Goal: Find specific page/section: Find specific page/section

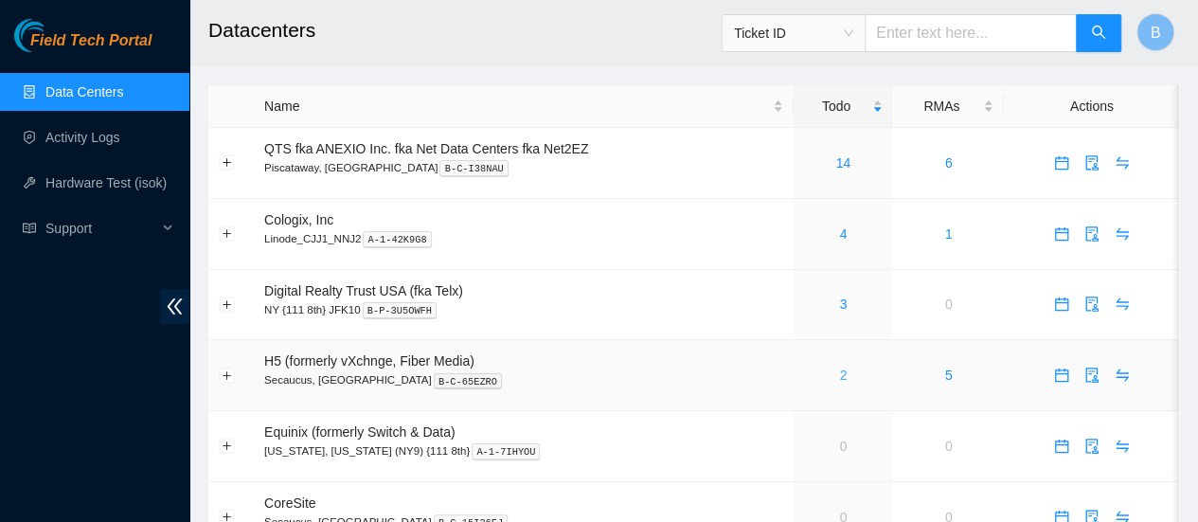
click at [840, 376] on link "2" at bounding box center [843, 374] width 8 height 15
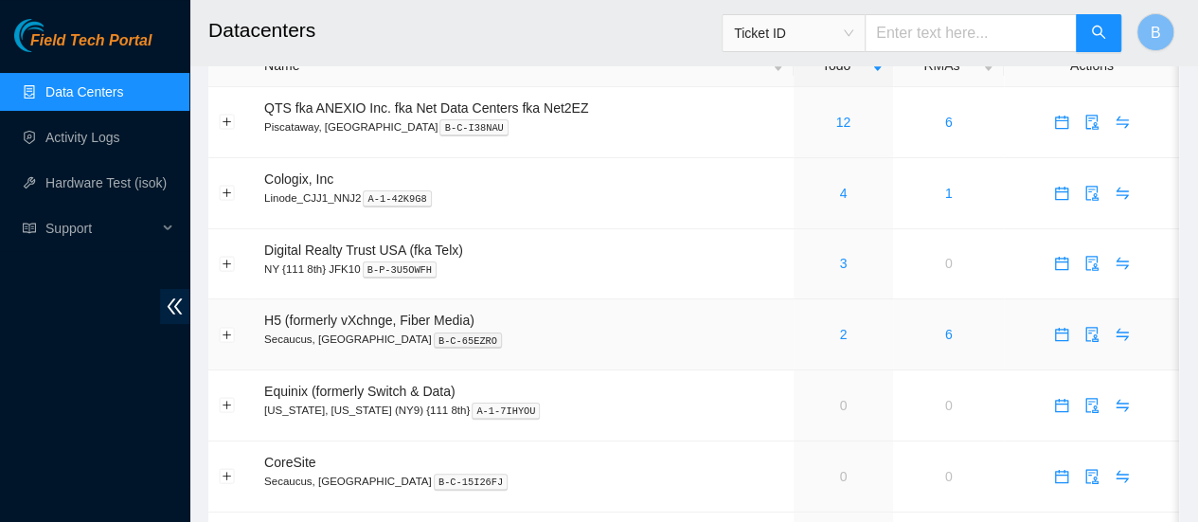
scroll to position [42, 0]
